Goal: Task Accomplishment & Management: Manage account settings

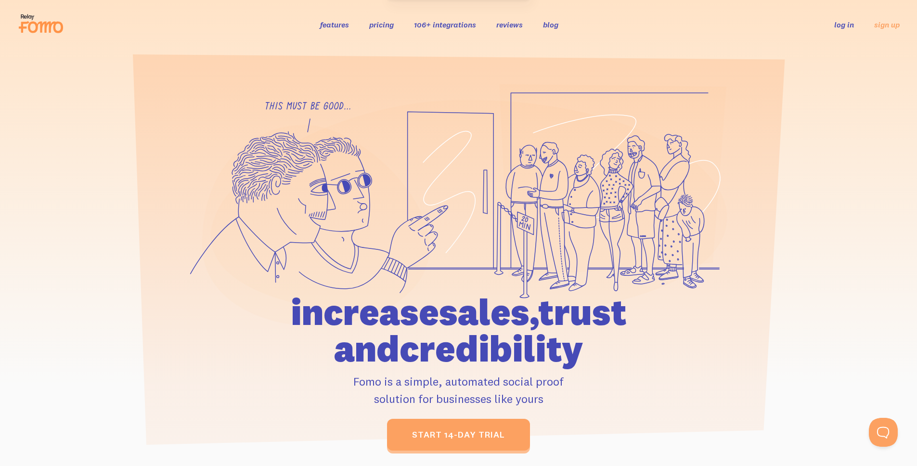
drag, startPoint x: 688, startPoint y: 305, endPoint x: 857, endPoint y: 60, distance: 298.1
click at [689, 304] on icon at bounding box center [458, 205] width 537 height 243
click at [851, 31] on div "features pricing 106+ integrations reviews blog log in sign up log in sign up" at bounding box center [458, 25] width 883 height 26
click at [846, 26] on link "log in" at bounding box center [844, 25] width 20 height 10
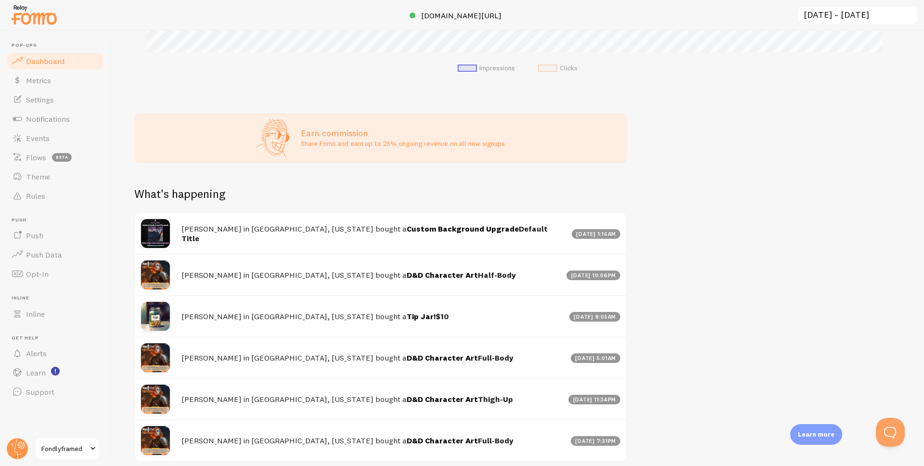
scroll to position [458, 0]
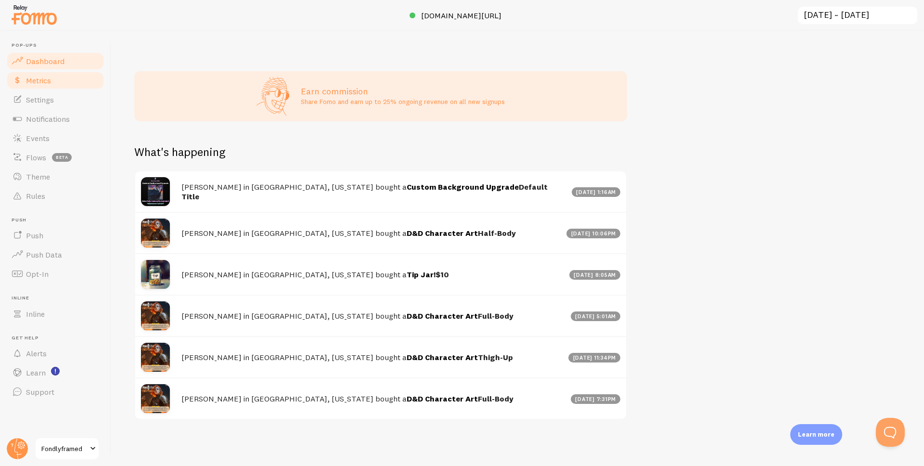
click at [68, 83] on link "Metrics" at bounding box center [55, 80] width 99 height 19
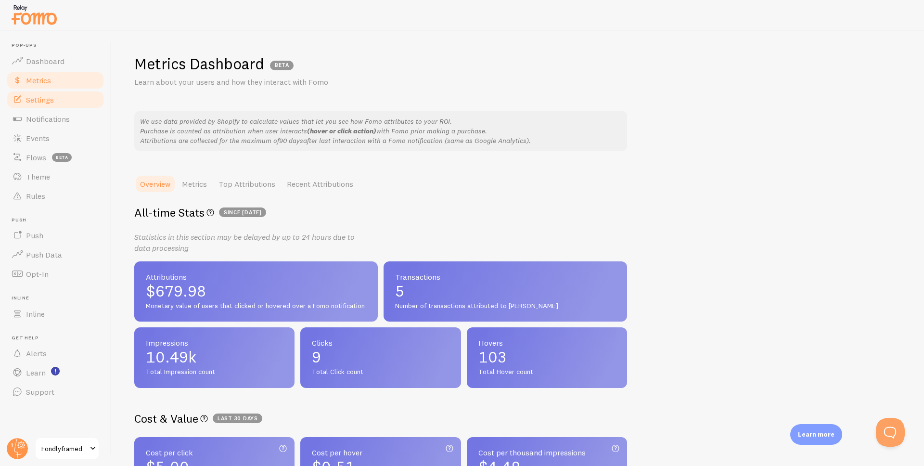
click at [62, 97] on link "Settings" at bounding box center [55, 99] width 99 height 19
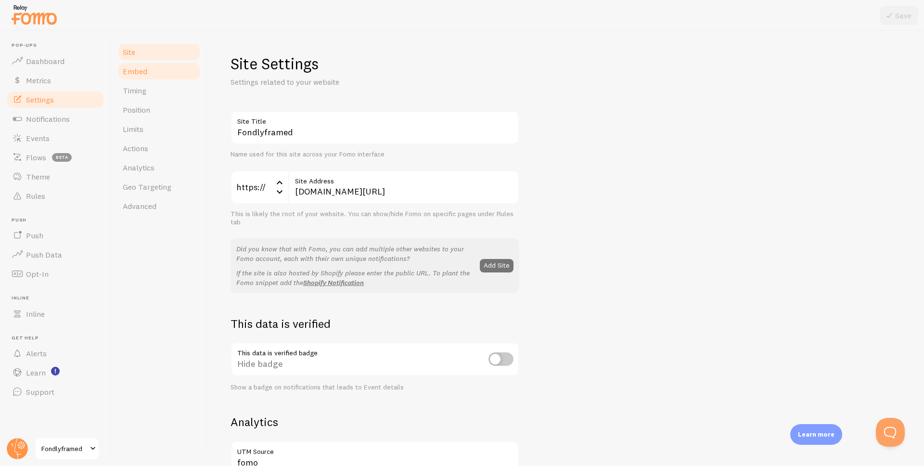
click at [147, 77] on link "Embed" at bounding box center [159, 71] width 84 height 19
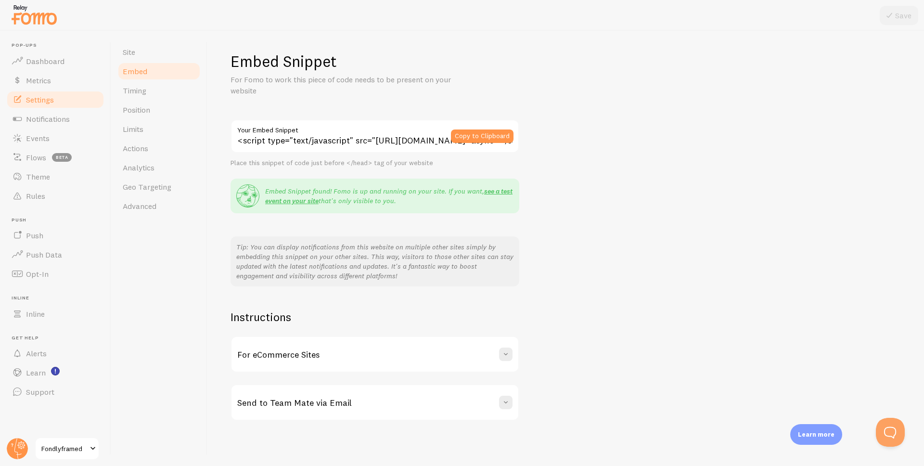
scroll to position [3, 0]
click at [150, 97] on link "Timing" at bounding box center [159, 90] width 84 height 19
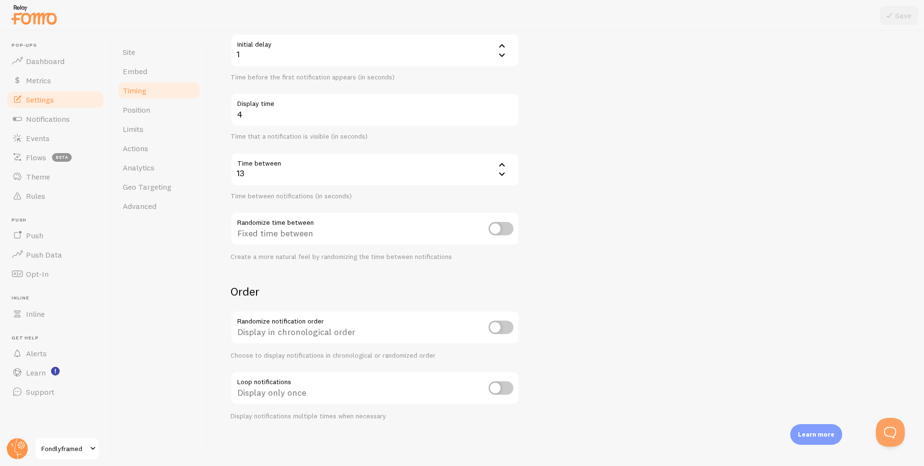
scroll to position [104, 0]
click at [181, 116] on link "Position" at bounding box center [159, 109] width 84 height 19
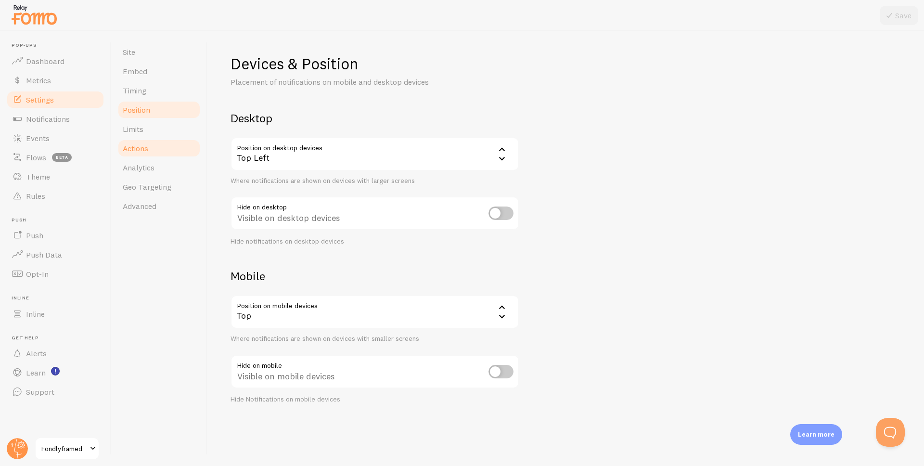
click at [154, 140] on link "Actions" at bounding box center [159, 148] width 84 height 19
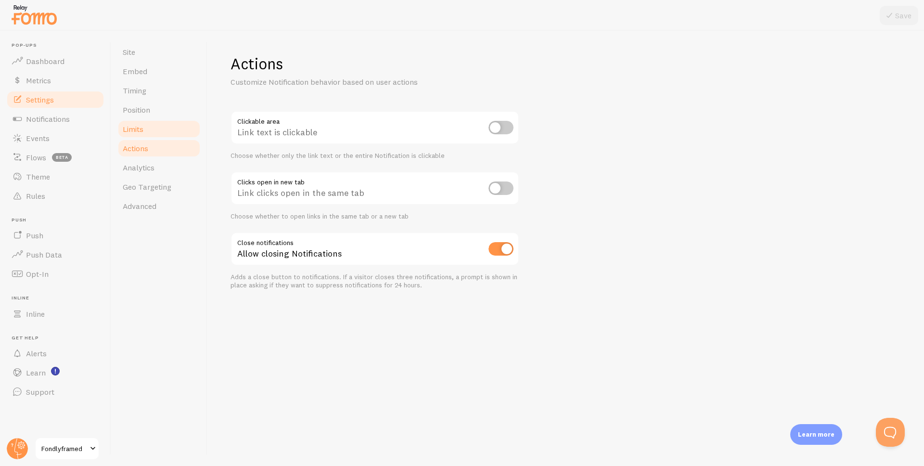
click at [155, 131] on link "Limits" at bounding box center [159, 128] width 84 height 19
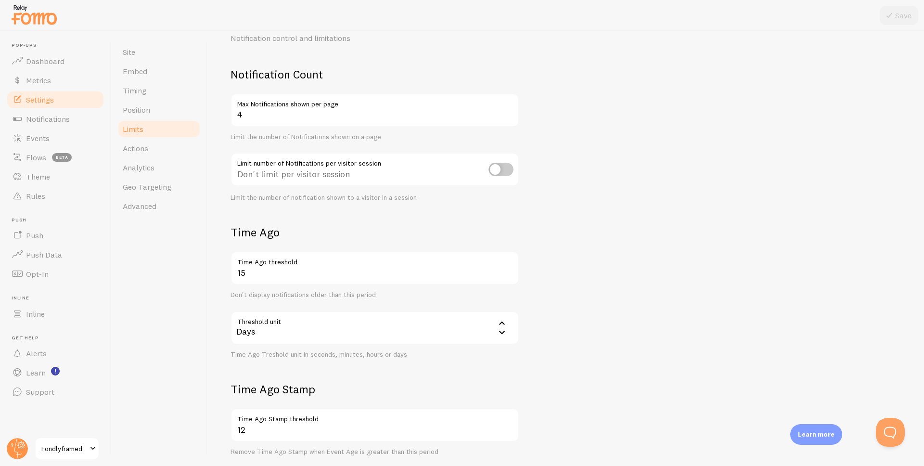
scroll to position [158, 0]
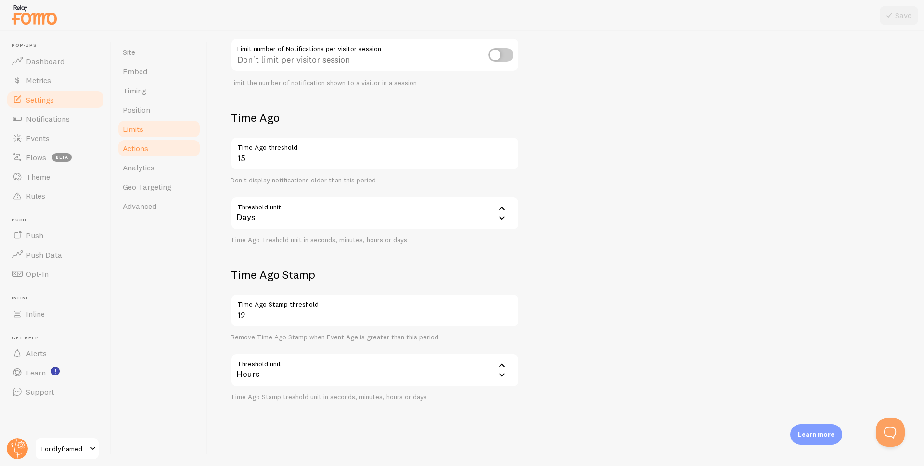
click at [188, 152] on link "Actions" at bounding box center [159, 148] width 84 height 19
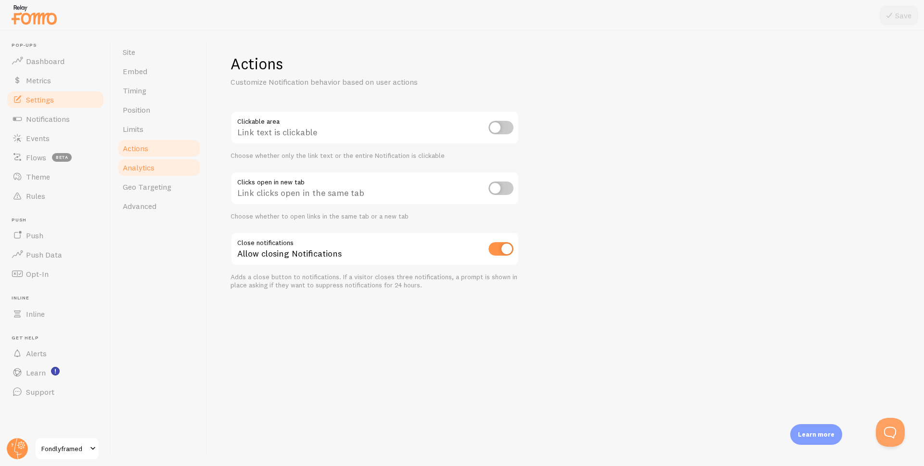
click at [174, 174] on link "Analytics" at bounding box center [159, 167] width 84 height 19
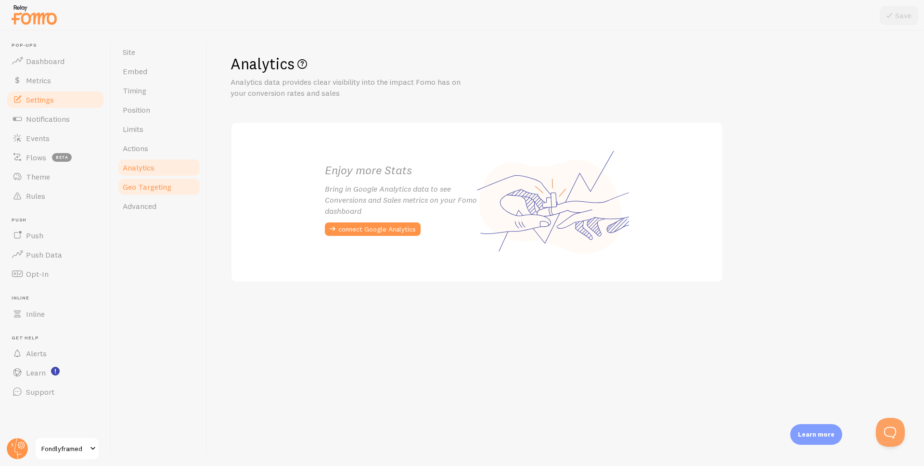
click at [138, 182] on span "Geo Targeting" at bounding box center [147, 187] width 49 height 10
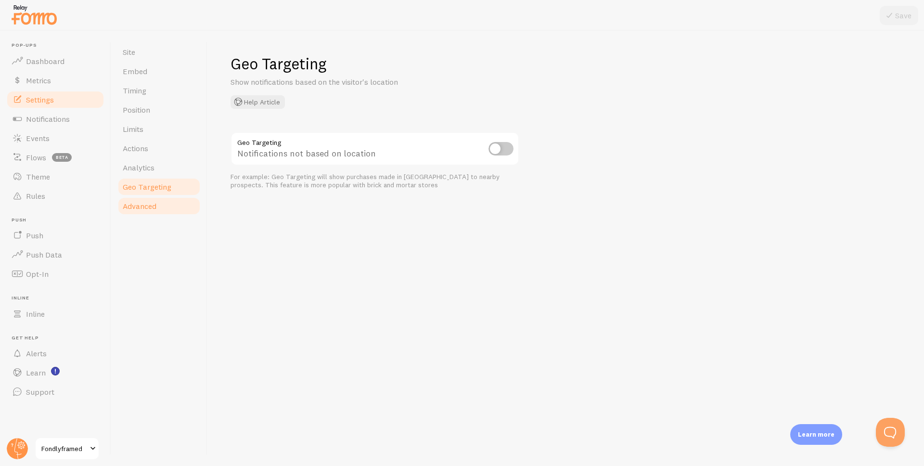
click at [162, 203] on link "Advanced" at bounding box center [159, 205] width 84 height 19
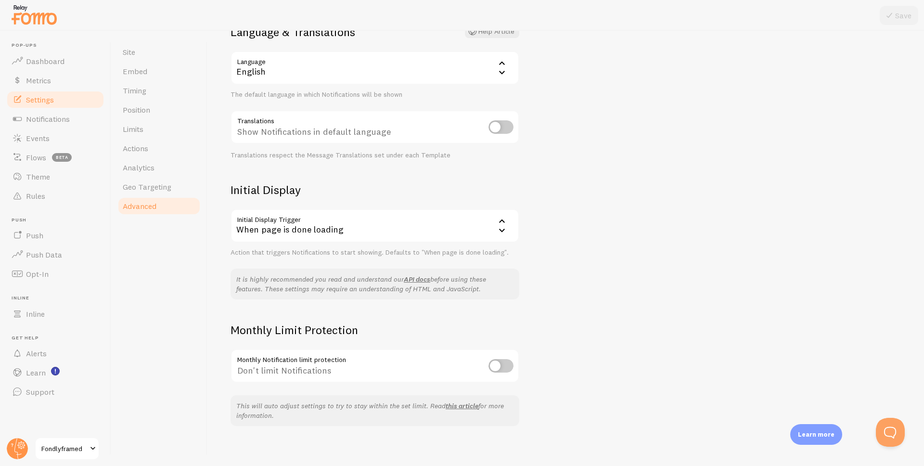
scroll to position [92, 0]
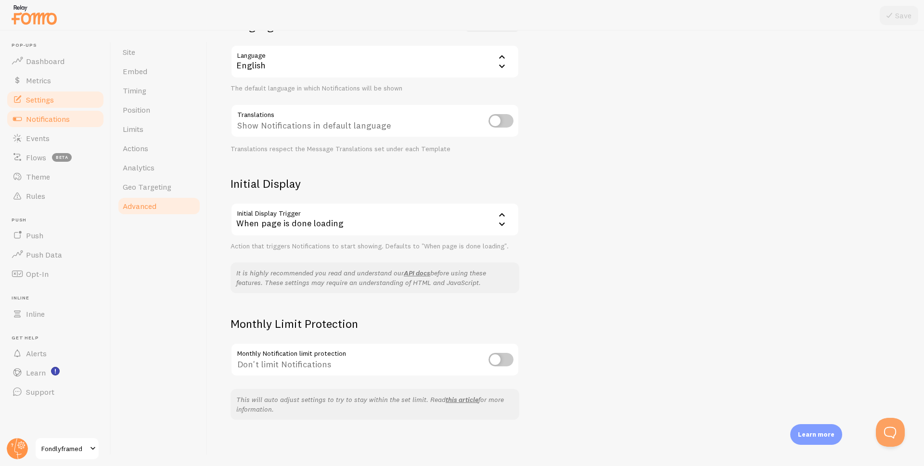
click at [55, 113] on link "Notifications" at bounding box center [55, 118] width 99 height 19
